Goal: Information Seeking & Learning: Learn about a topic

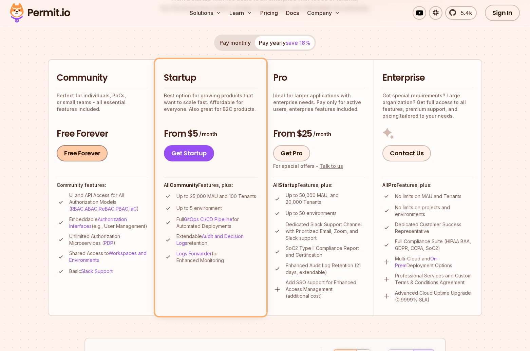
scroll to position [122, 0]
click at [248, 39] on button "Pay monthly" at bounding box center [234, 43] width 39 height 14
click at [283, 43] on button "Pay yearly save 18%" at bounding box center [285, 43] width 60 height 14
click at [244, 41] on button "Pay monthly" at bounding box center [234, 43] width 39 height 14
click at [284, 38] on button "Pay yearly save 18%" at bounding box center [285, 43] width 60 height 14
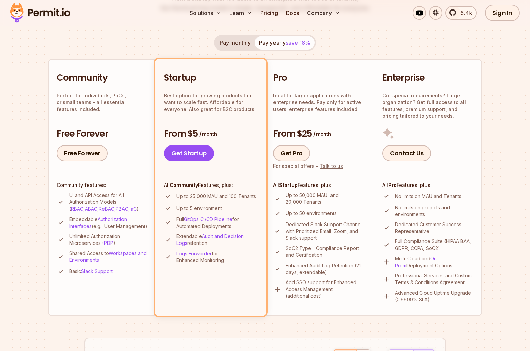
click at [242, 47] on button "Pay monthly" at bounding box center [234, 43] width 39 height 14
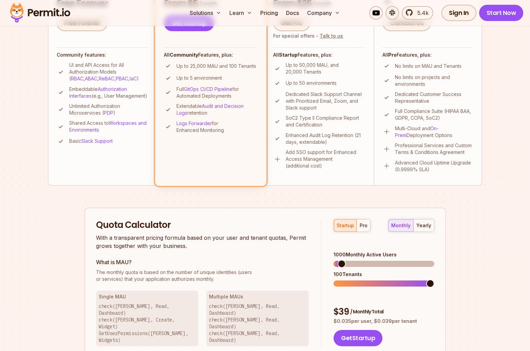
scroll to position [273, 0]
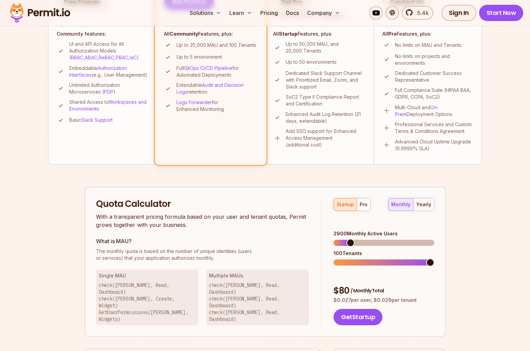
click at [347, 239] on span at bounding box center [350, 243] width 8 height 8
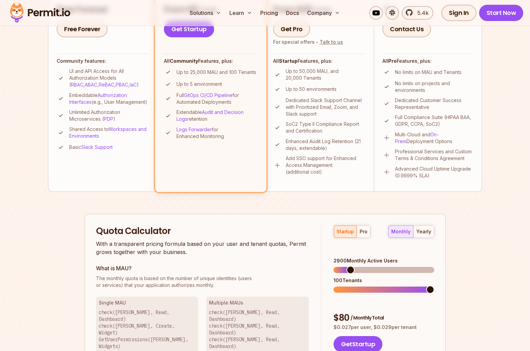
scroll to position [275, 0]
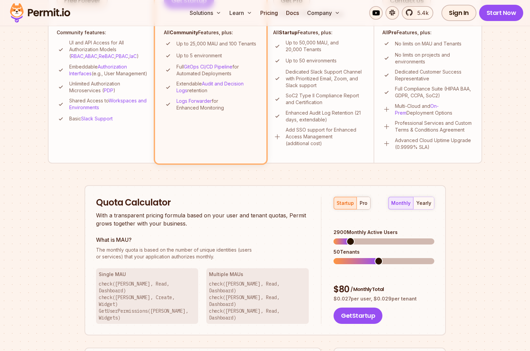
click at [377, 258] on span at bounding box center [356, 261] width 45 height 6
click at [356, 258] on span at bounding box center [356, 261] width 45 height 6
click at [340, 258] on span at bounding box center [339, 261] width 11 height 6
click at [334, 258] on span at bounding box center [334, 261] width 0 height 6
click at [334, 257] on span at bounding box center [338, 261] width 8 height 8
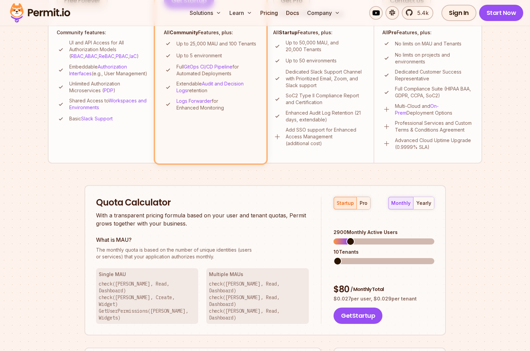
click at [367, 202] on button "pro" at bounding box center [364, 203] width 14 height 12
click at [351, 203] on div "startup" at bounding box center [345, 203] width 17 height 7
click at [362, 204] on div "pro" at bounding box center [364, 203] width 8 height 7
click at [334, 257] on span at bounding box center [338, 261] width 8 height 8
click at [349, 207] on button "startup" at bounding box center [345, 203] width 23 height 12
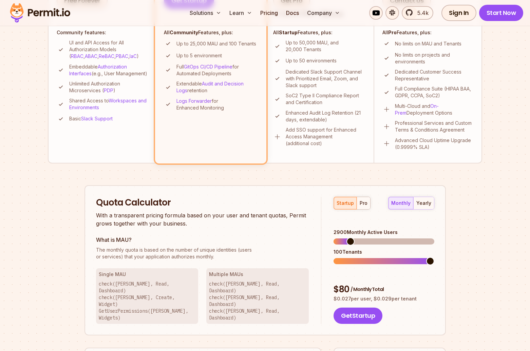
click at [339, 254] on div "startup pro monthly yearly 2900 Monthly Active Users 100 Tenants $ 80 / Monthly…" at bounding box center [377, 261] width 113 height 128
click at [336, 258] on span at bounding box center [384, 261] width 100 height 6
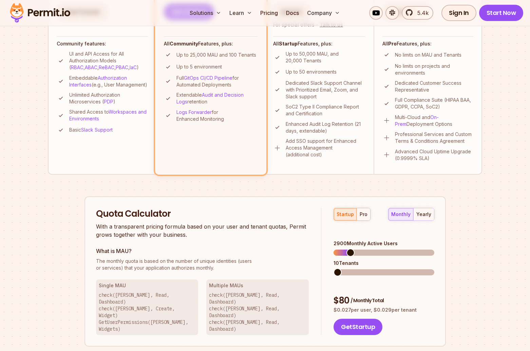
scroll to position [283, 0]
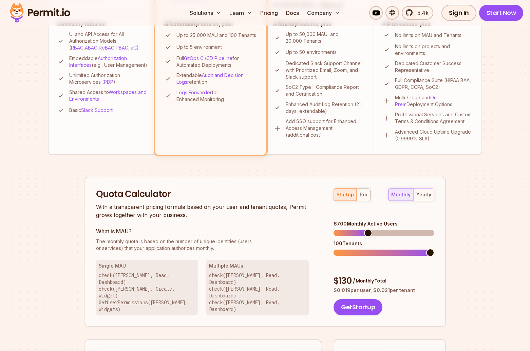
click at [367, 237] on span at bounding box center [368, 233] width 8 height 8
drag, startPoint x: 361, startPoint y: 246, endPoint x: 335, endPoint y: 242, distance: 26.4
click at [335, 242] on div "startup pro monthly yearly 6700 Monthly Active Users 100 Tenants $ 130 / Monthl…" at bounding box center [377, 252] width 113 height 128
click at [335, 250] on span at bounding box center [384, 253] width 100 height 6
click at [375, 257] on span at bounding box center [379, 253] width 8 height 8
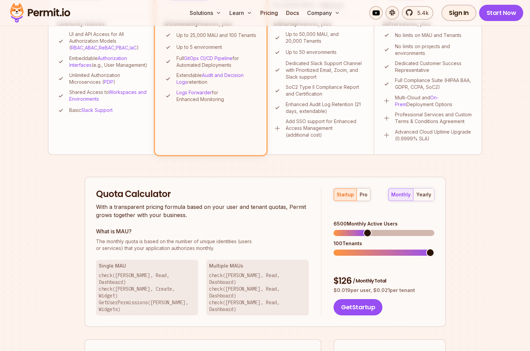
click at [363, 229] on span at bounding box center [367, 233] width 8 height 8
click at [334, 229] on span at bounding box center [338, 233] width 8 height 8
click at [383, 229] on span at bounding box center [379, 233] width 8 height 8
click at [359, 189] on button "pro" at bounding box center [364, 195] width 14 height 12
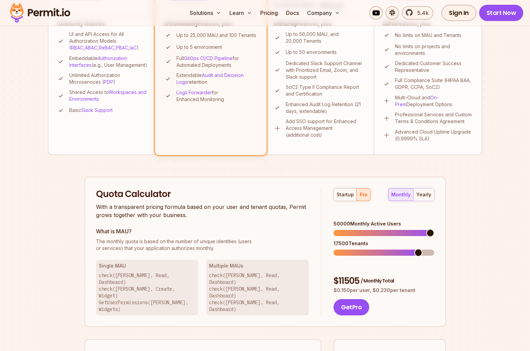
click at [434, 229] on span at bounding box center [430, 233] width 8 height 8
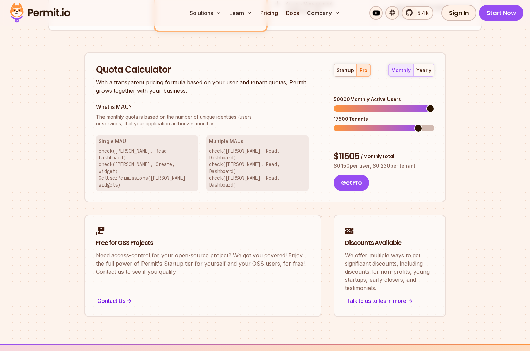
scroll to position [409, 0]
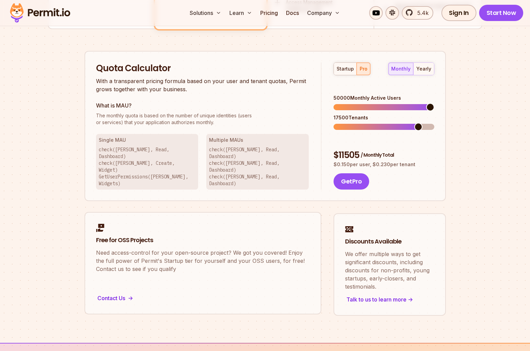
click at [178, 249] on p "Need access-control for your open-source project? We got you covered! Enjoy the…" at bounding box center [203, 261] width 214 height 24
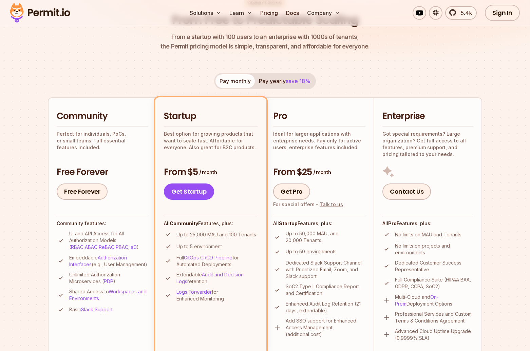
scroll to position [88, 0]
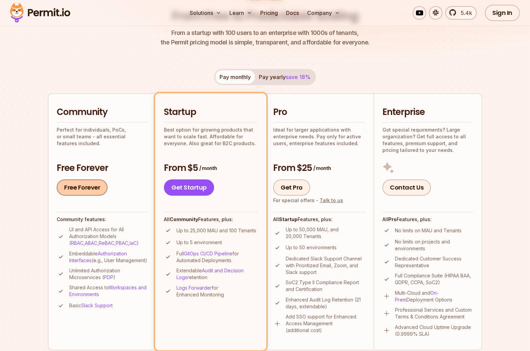
click at [83, 188] on link "Free Forever" at bounding box center [82, 188] width 51 height 16
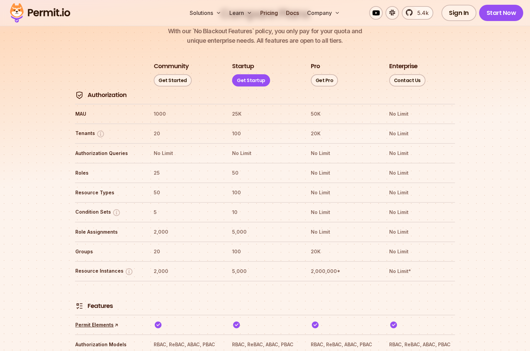
scroll to position [781, 0]
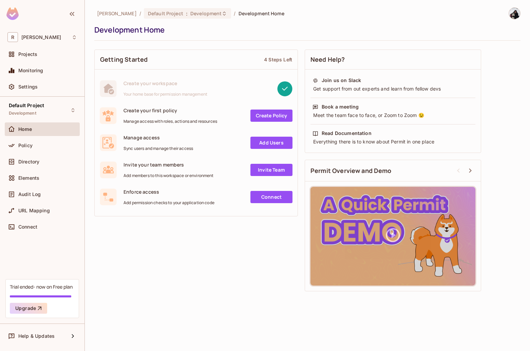
click at [61, 288] on div "Trial ended- now on Free plan" at bounding box center [41, 287] width 63 height 6
click at [48, 39] on div "R Rinkle" at bounding box center [42, 37] width 70 height 10
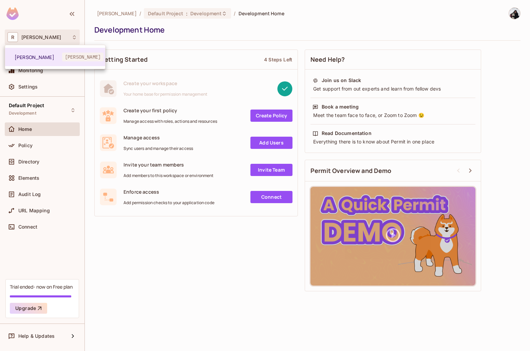
click at [48, 39] on div at bounding box center [265, 175] width 530 height 351
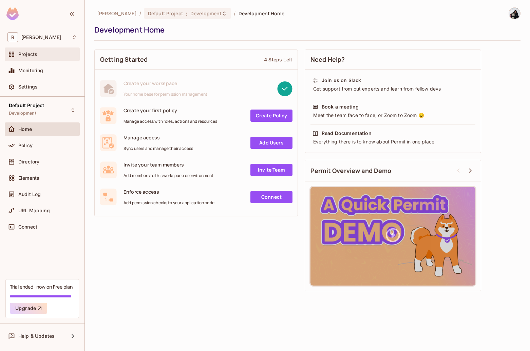
click at [46, 57] on div "Projects" at bounding box center [42, 54] width 70 height 8
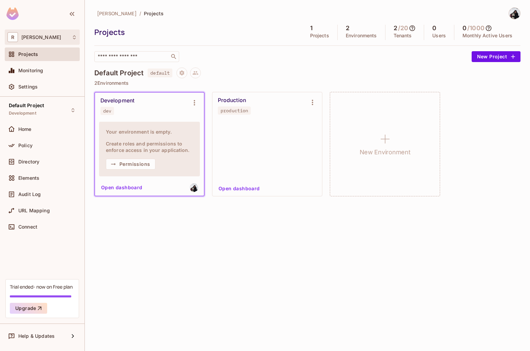
click at [50, 39] on div "R Rinkle" at bounding box center [42, 37] width 70 height 10
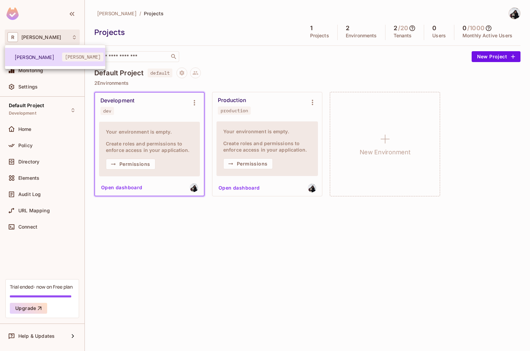
click at [53, 54] on span "Rinkle" at bounding box center [39, 57] width 48 height 6
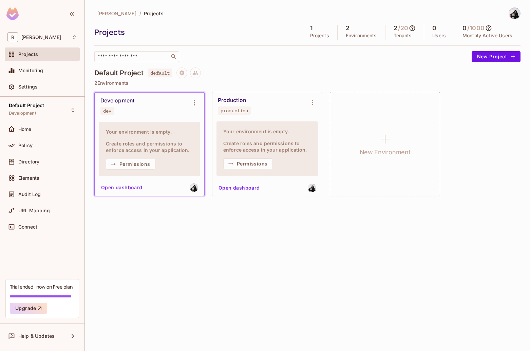
click at [53, 53] on div "Projects" at bounding box center [47, 54] width 59 height 5
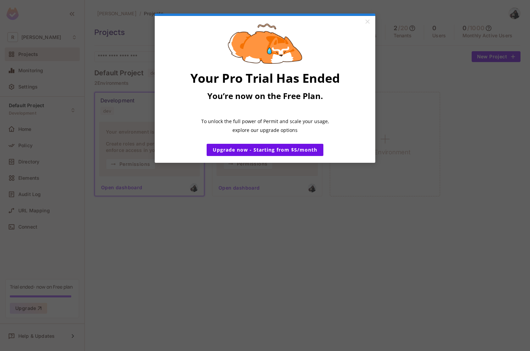
click at [281, 231] on appcues "× Your Pro Trial Has Ended You’re now on the Free Plan. ​ To unlock the full po…" at bounding box center [265, 175] width 530 height 351
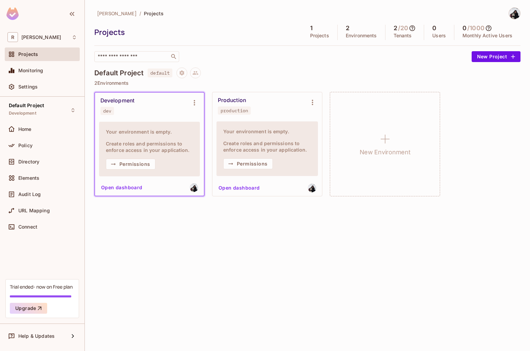
click at [222, 126] on div "Your environment is empty. Create roles and permissions to enforce access in yo…" at bounding box center [266, 148] width 101 height 55
click at [243, 105] on div "Production production" at bounding box center [262, 106] width 88 height 18
click at [239, 101] on div "Production" at bounding box center [232, 100] width 28 height 7
click at [239, 139] on div "Your environment is empty. Create roles and permissions to enforce access in yo…" at bounding box center [266, 148] width 101 height 55
click at [49, 76] on div "Monitoring" at bounding box center [42, 71] width 75 height 14
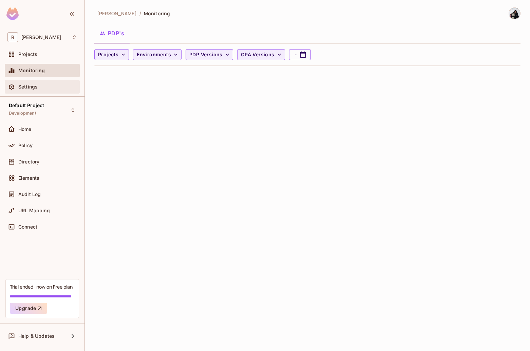
click at [49, 86] on div "Settings" at bounding box center [47, 86] width 59 height 5
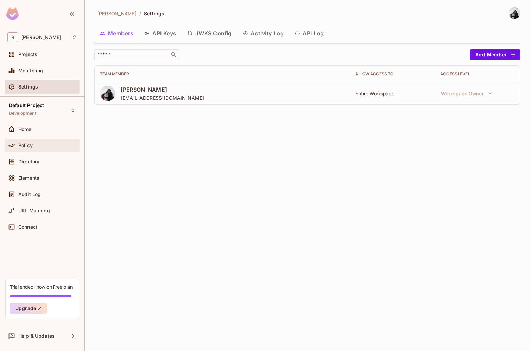
click at [53, 143] on div "Policy" at bounding box center [47, 145] width 59 height 5
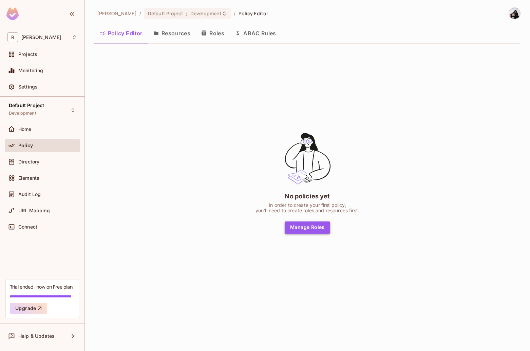
click at [294, 229] on button "Manage Roles" at bounding box center [307, 228] width 45 height 12
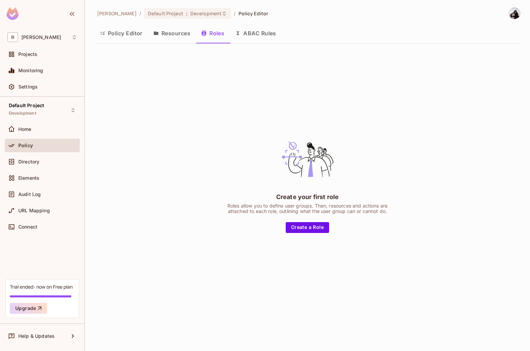
click at [185, 36] on button "Resources" at bounding box center [172, 33] width 48 height 17
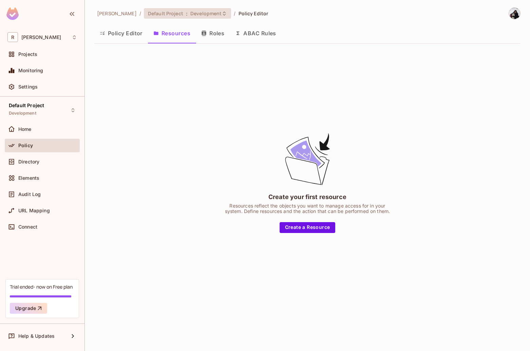
click at [190, 15] on span "Development" at bounding box center [205, 13] width 31 height 6
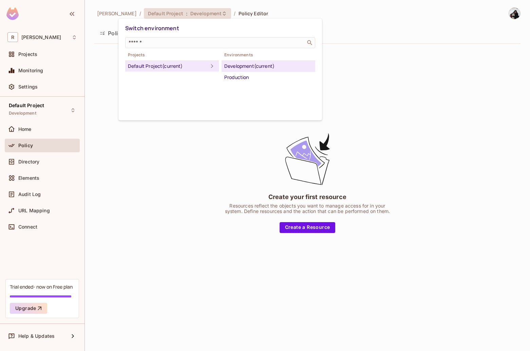
click at [189, 15] on div at bounding box center [265, 175] width 530 height 351
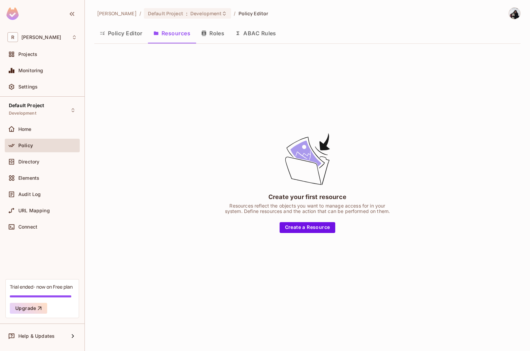
click at [14, 14] on img at bounding box center [12, 13] width 12 height 13
